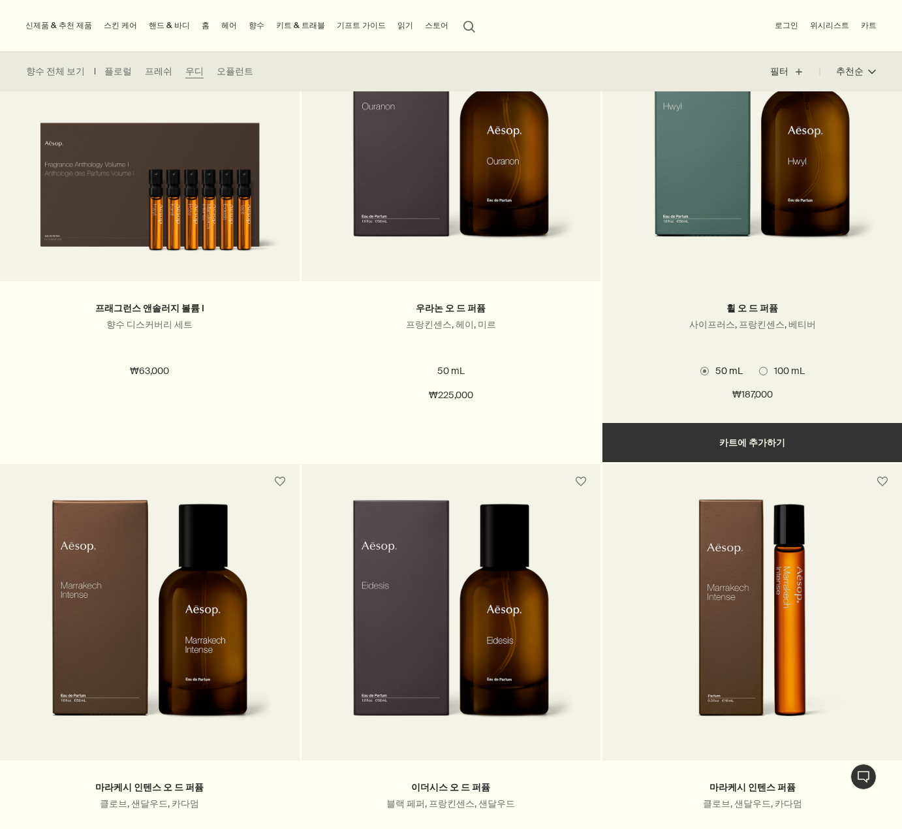
scroll to position [392, 0]
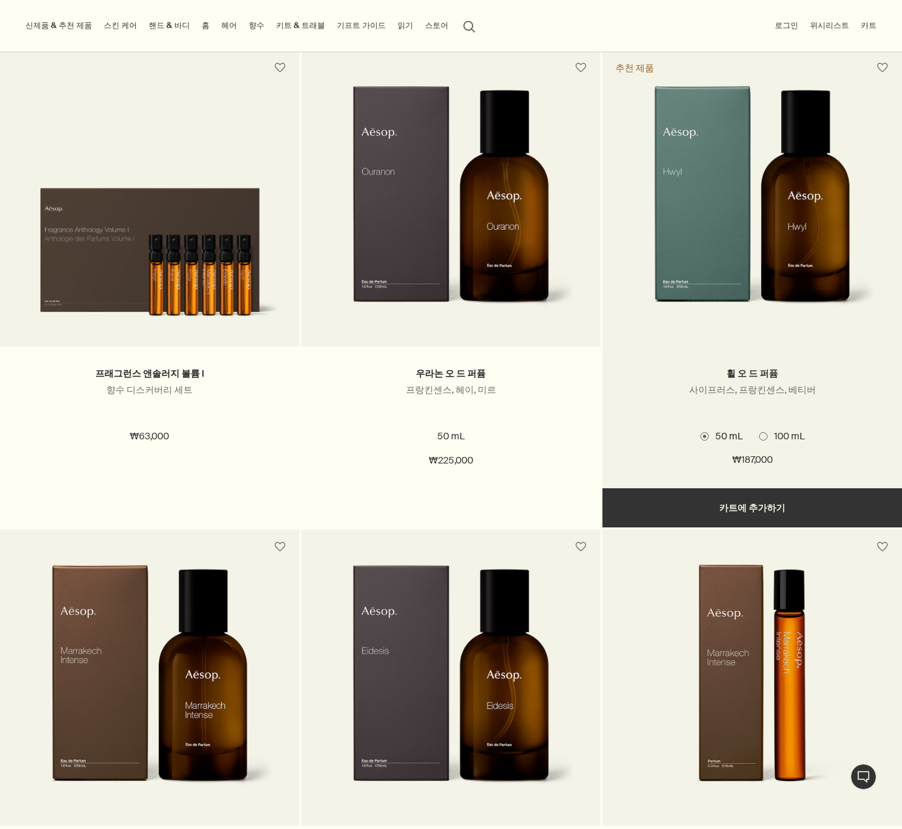
click at [735, 373] on link "휠 오 드 퍼퓸" at bounding box center [752, 373] width 52 height 12
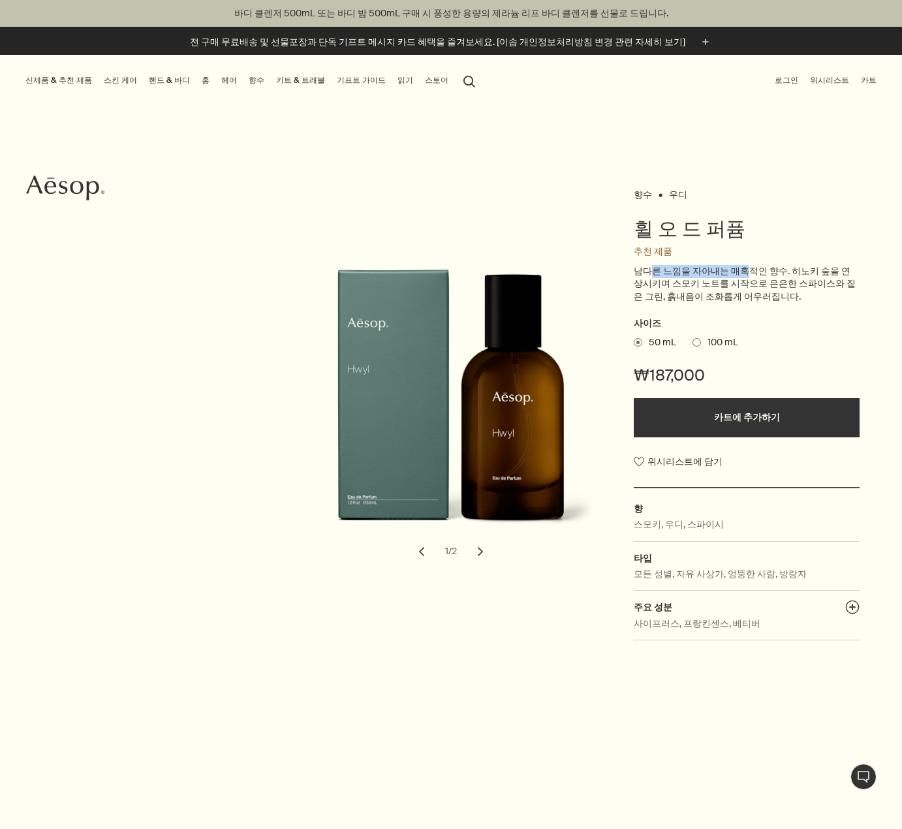
drag, startPoint x: 656, startPoint y: 277, endPoint x: 738, endPoint y: 281, distance: 82.3
click at [738, 275] on p "남다른 느낌을 자아내는 매혹적인 향수. 히노키 숲을 연상시키며 스모키 노트를 시작으로 은은한 스파이스와 짙은 그린, 흙내음이 조화롭게 어우러집…" at bounding box center [747, 284] width 226 height 39
click at [736, 285] on p "남다른 느낌을 자아내는 매혹적인 향수. 히노키 숲을 연상시키며 스모키 노트를 시작으로 은은한 스파이스와 짙은 그린, 흙내음이 조화롭게 어우러집…" at bounding box center [747, 284] width 226 height 39
